Goal: Check status: Check status

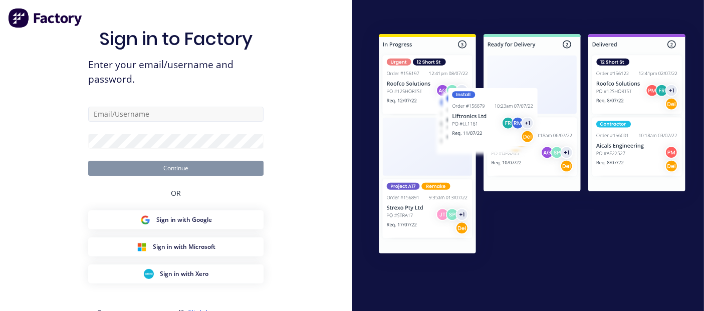
type input "accounts@rnsheetmetal.com.au"
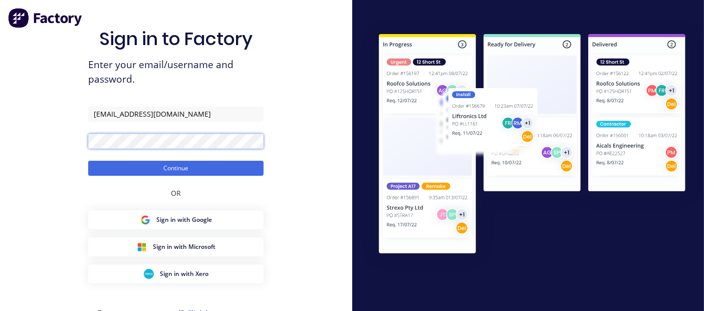
click at [88, 161] on button "Continue" at bounding box center [175, 168] width 175 height 15
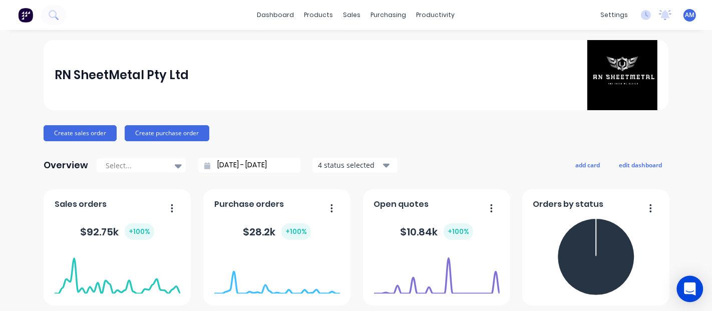
click at [695, 280] on div "Open Intercom Messenger" at bounding box center [690, 289] width 27 height 27
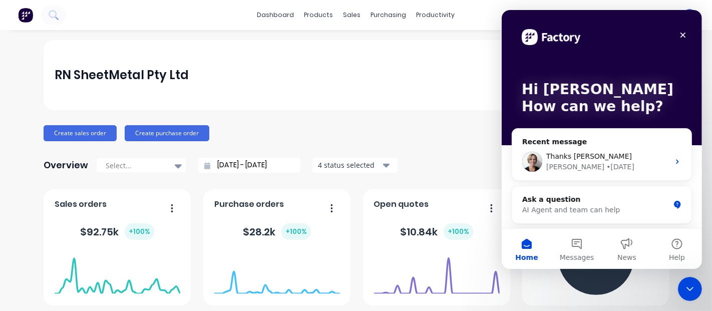
click at [413, 83] on div "RN SheetMetal Pty Ltd" at bounding box center [357, 75] width 604 height 70
click at [685, 32] on icon "Close" at bounding box center [683, 35] width 8 height 8
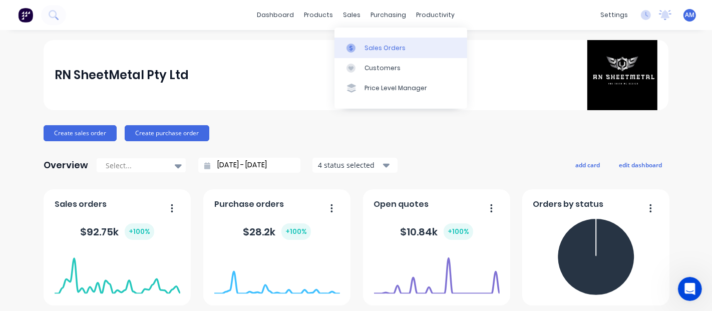
click at [368, 51] on div "Sales Orders" at bounding box center [385, 48] width 41 height 9
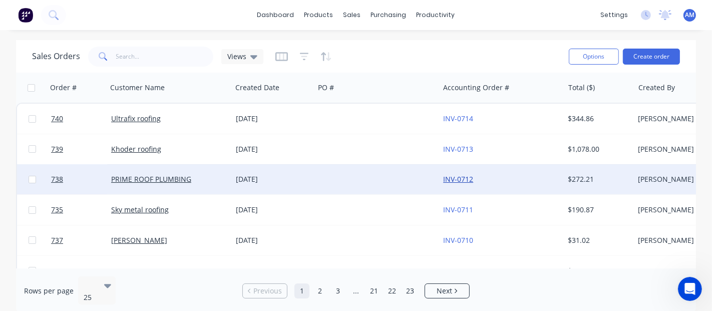
click at [453, 181] on link "INV-0712" at bounding box center [458, 179] width 30 height 10
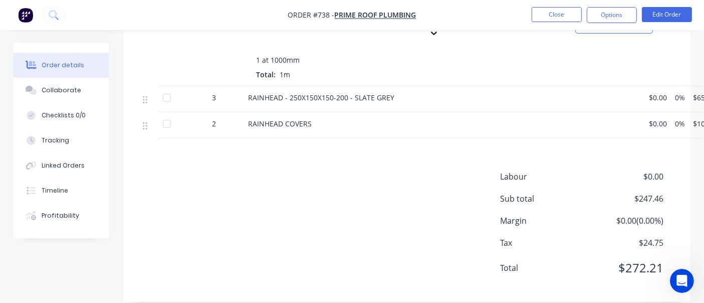
scroll to position [174, 0]
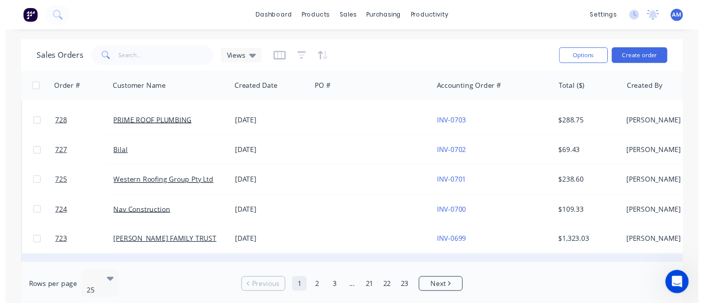
scroll to position [376, 0]
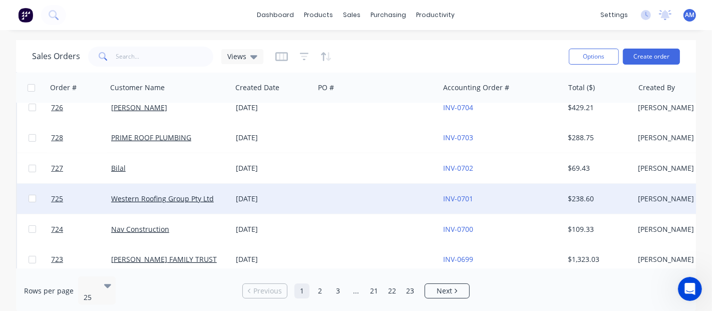
click at [265, 199] on div "06 Oct 2025" at bounding box center [273, 199] width 75 height 10
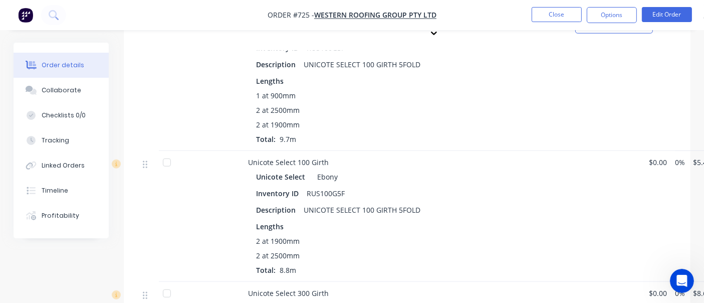
scroll to position [1058, 0]
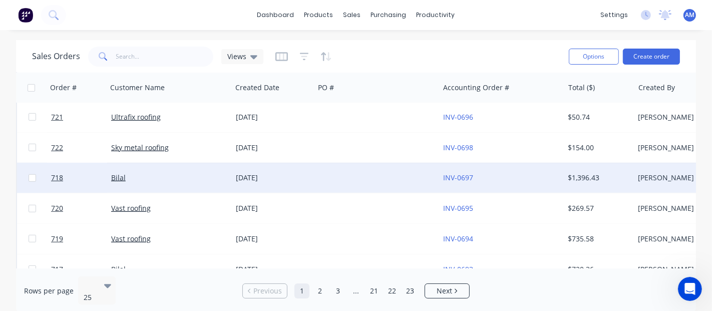
scroll to position [599, 0]
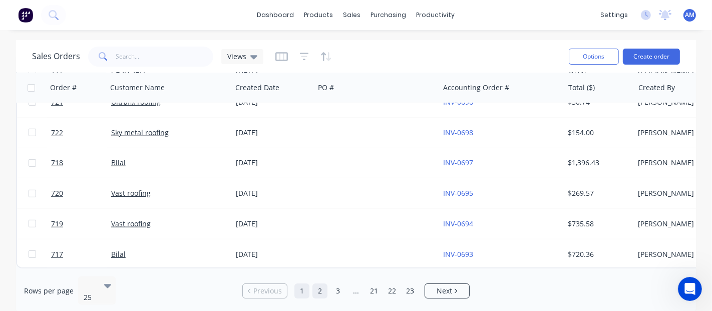
click at [321, 284] on link "2" at bounding box center [320, 291] width 15 height 15
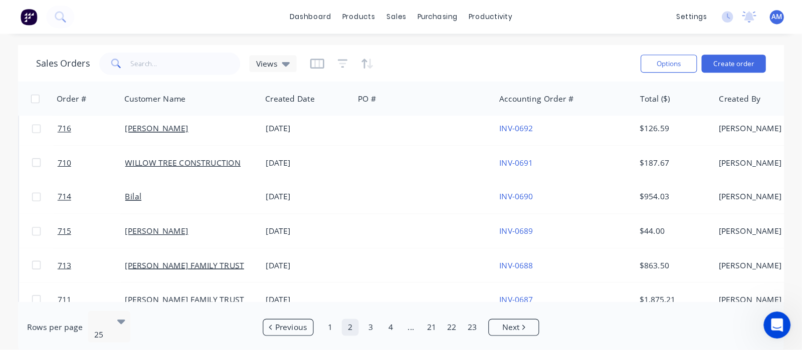
scroll to position [0, 0]
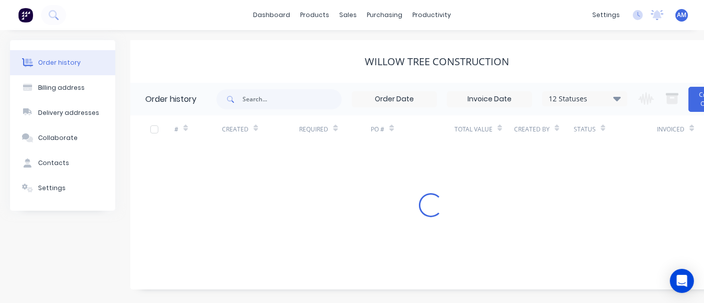
scroll to position [9, 0]
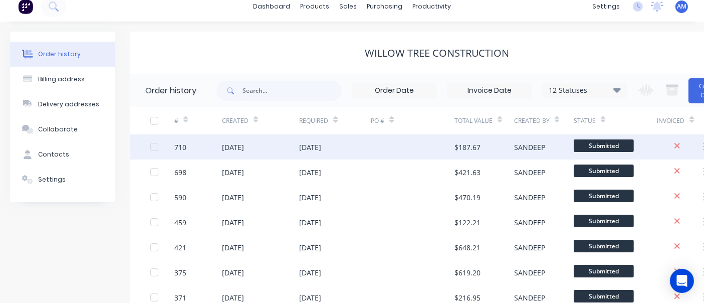
click at [309, 145] on div "[DATE]" at bounding box center [310, 147] width 22 height 11
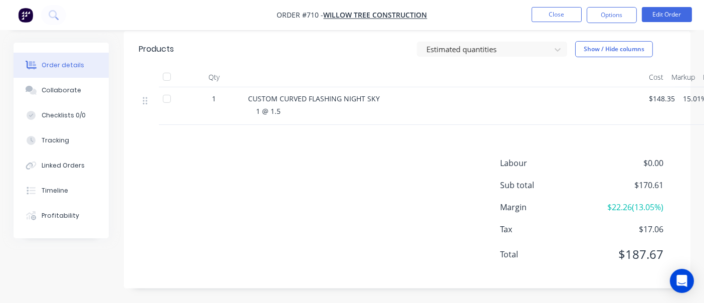
scroll to position [223, 0]
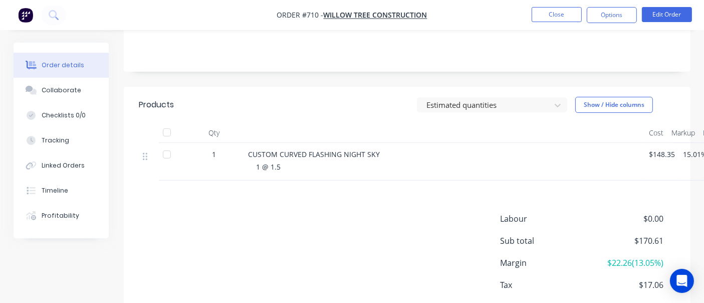
click at [303, 154] on span "CUSTOM CURVED FLASHING NIGHT SKY" at bounding box center [314, 154] width 132 height 10
click at [286, 169] on div "1 @ 1.5" at bounding box center [448, 166] width 385 height 11
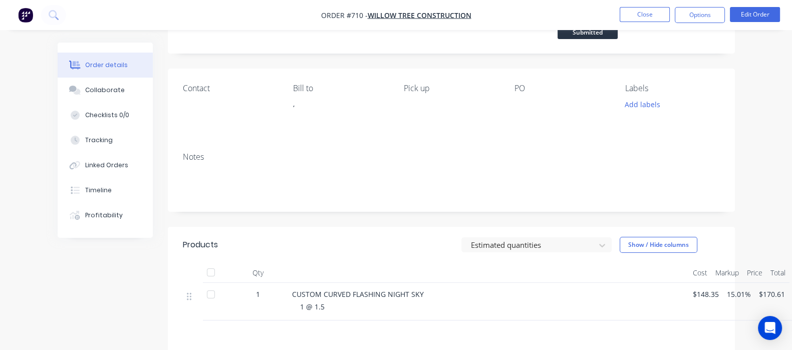
scroll to position [125, 0]
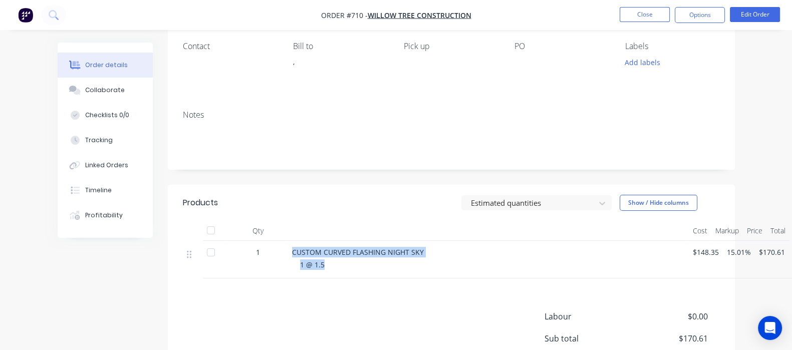
drag, startPoint x: 243, startPoint y: 209, endPoint x: 286, endPoint y: 233, distance: 49.2
click at [288, 241] on div "CUSTOM CURVED FLASHING NIGHT SKY 1 @ 1.5" at bounding box center [488, 260] width 401 height 38
copy div "CUSTOM CURVED FLASHING NIGHT SKY 1 @ 1.5"
